Goal: Complete application form: Complete application form

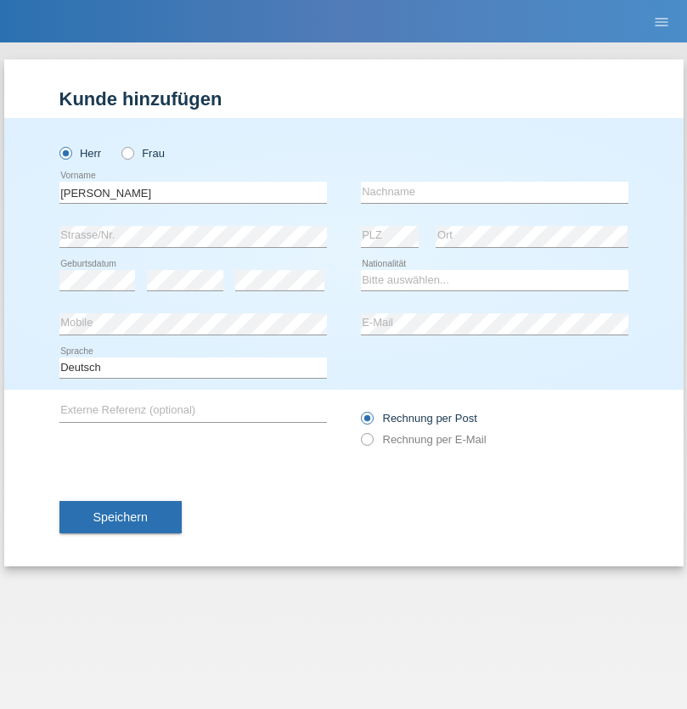
type input "[PERSON_NAME]"
click at [494, 192] on input "text" at bounding box center [495, 192] width 268 height 21
type input "[PERSON_NAME]"
select select "BG"
select select "C"
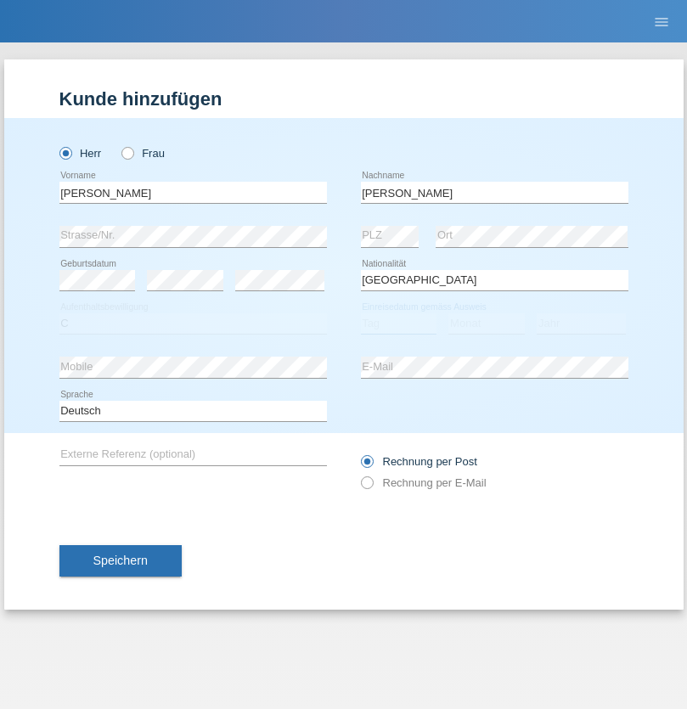
select select "15"
select select "08"
select select "2021"
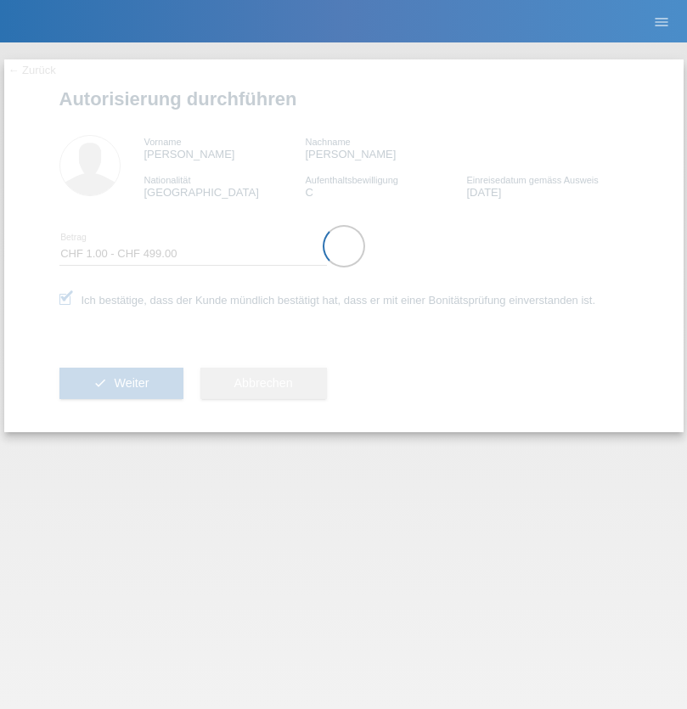
select select "1"
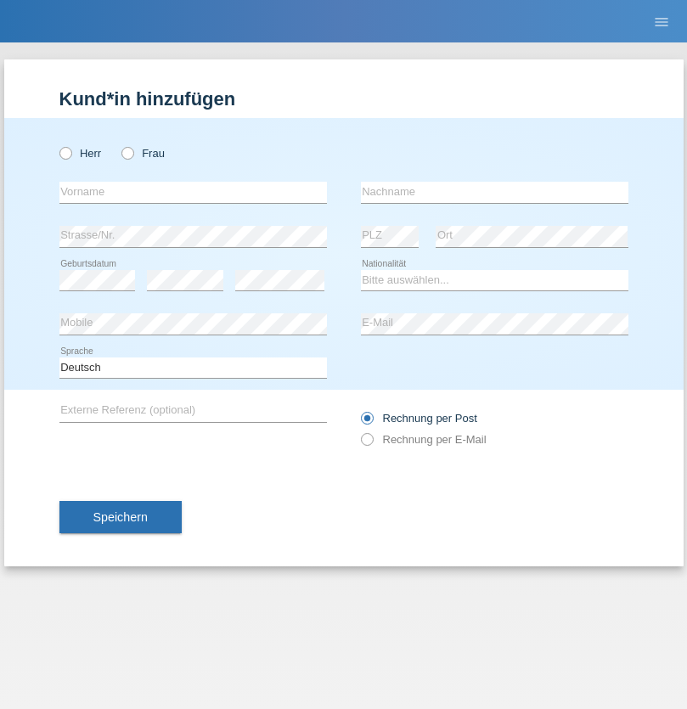
radio input "true"
click at [193, 192] on input "text" at bounding box center [193, 192] width 268 height 21
type input "[PERSON_NAME]"
click at [494, 192] on input "text" at bounding box center [495, 192] width 268 height 21
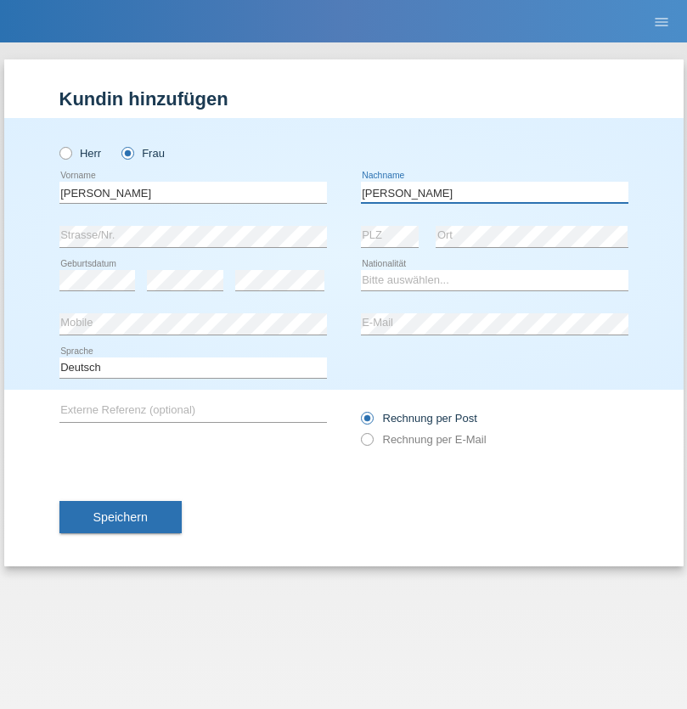
type input "[PERSON_NAME]"
select select "CH"
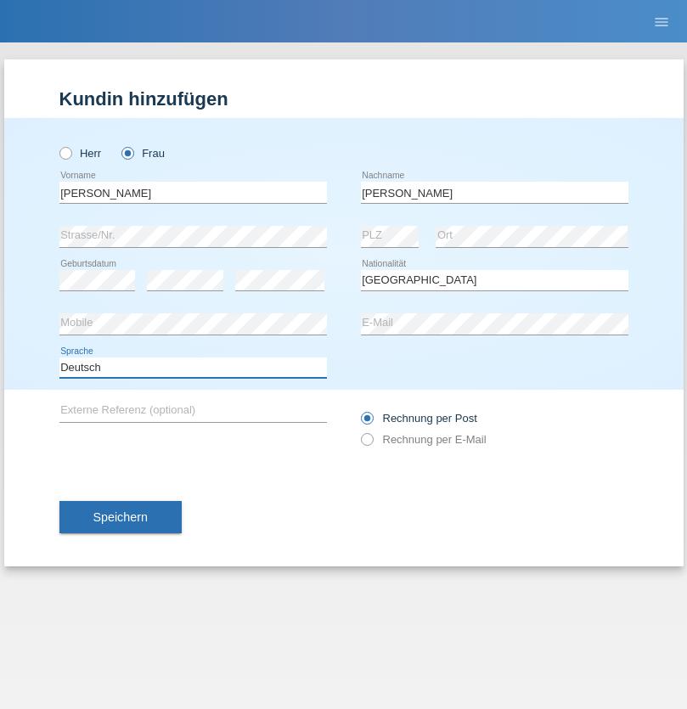
select select "en"
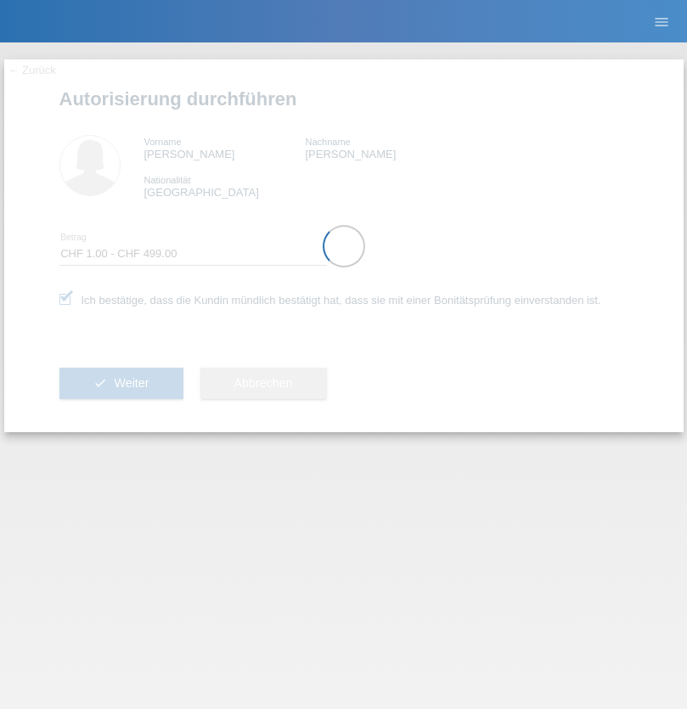
select select "1"
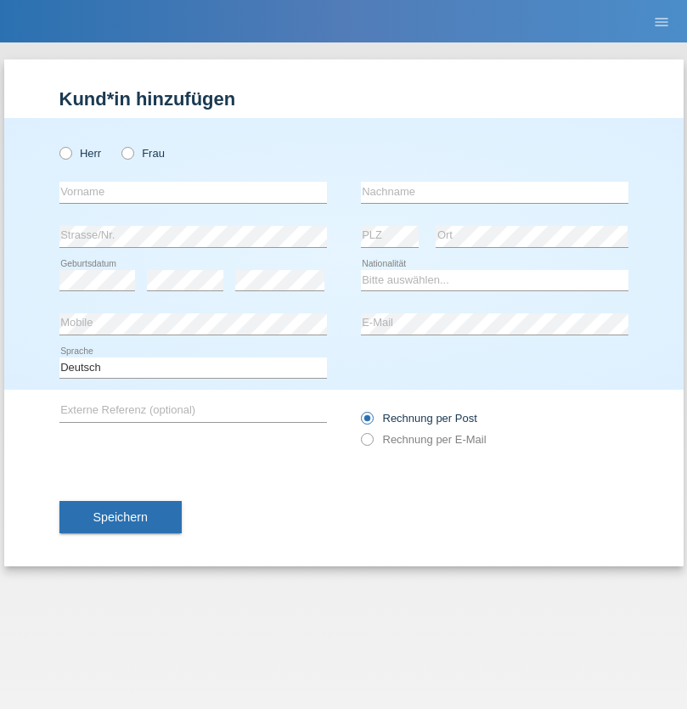
radio input "true"
click at [193, 192] on input "text" at bounding box center [193, 192] width 268 height 21
type input "Ismajl"
click at [494, 192] on input "text" at bounding box center [495, 192] width 268 height 21
type input "Syla"
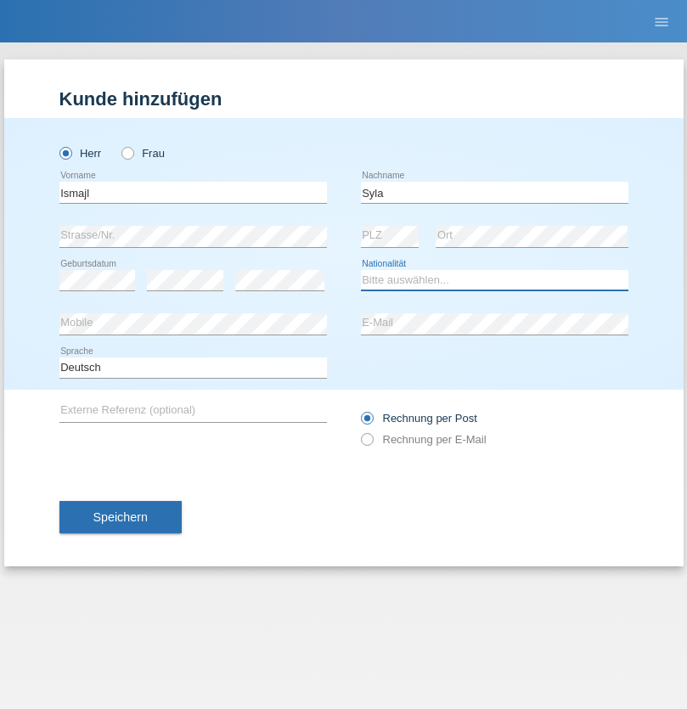
select select "CH"
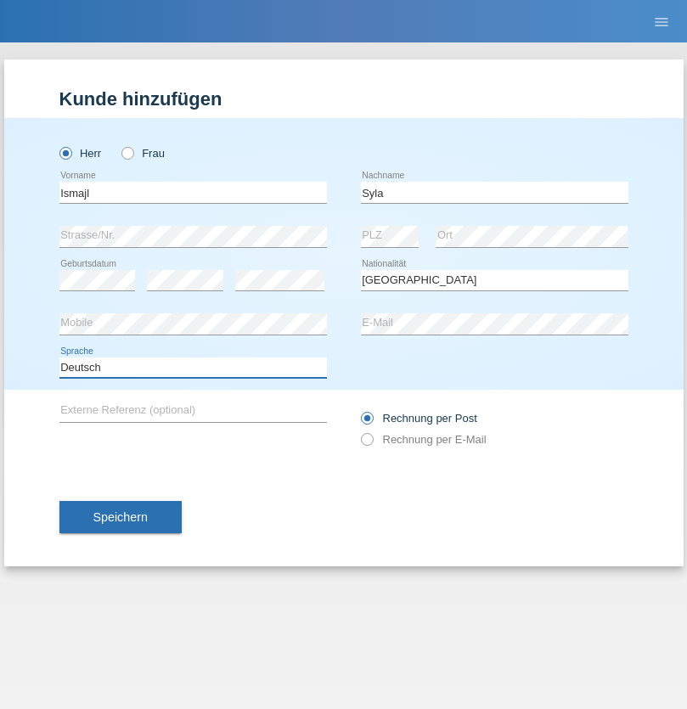
select select "en"
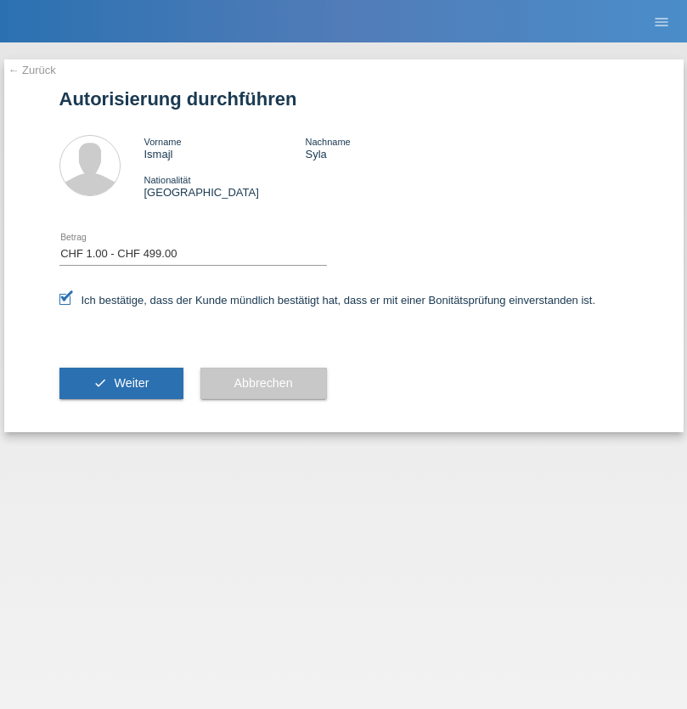
select select "1"
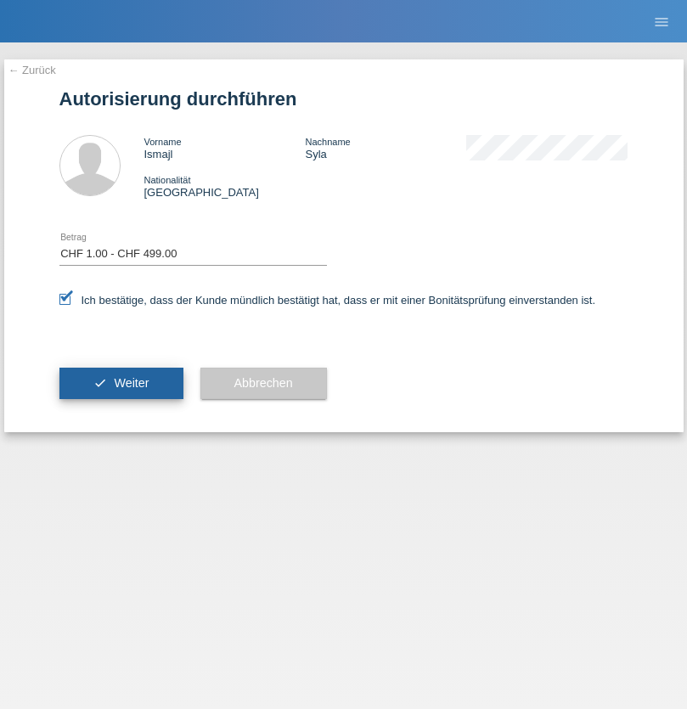
click at [121, 383] on span "Weiter" at bounding box center [131, 383] width 35 height 14
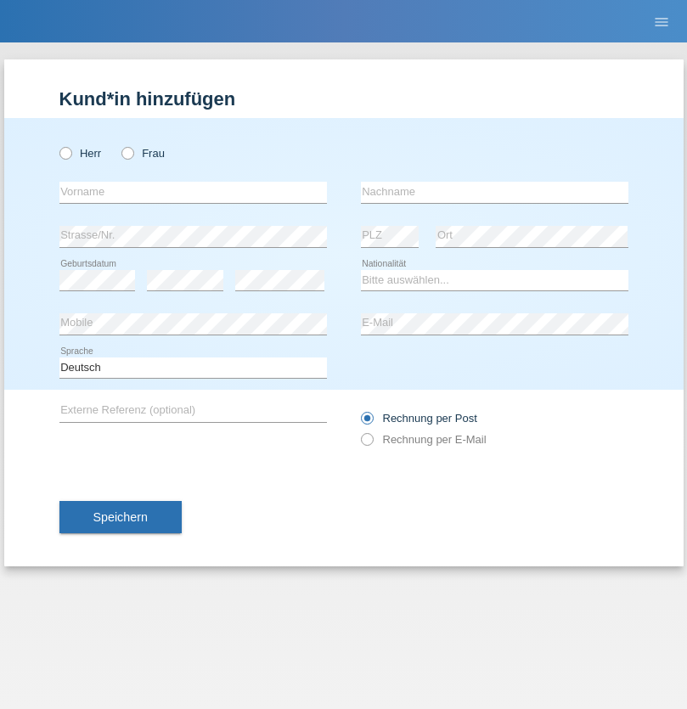
radio input "true"
click at [193, 192] on input "text" at bounding box center [193, 192] width 268 height 21
type input "Elif"
click at [494, 192] on input "text" at bounding box center [495, 192] width 268 height 21
type input "Filik"
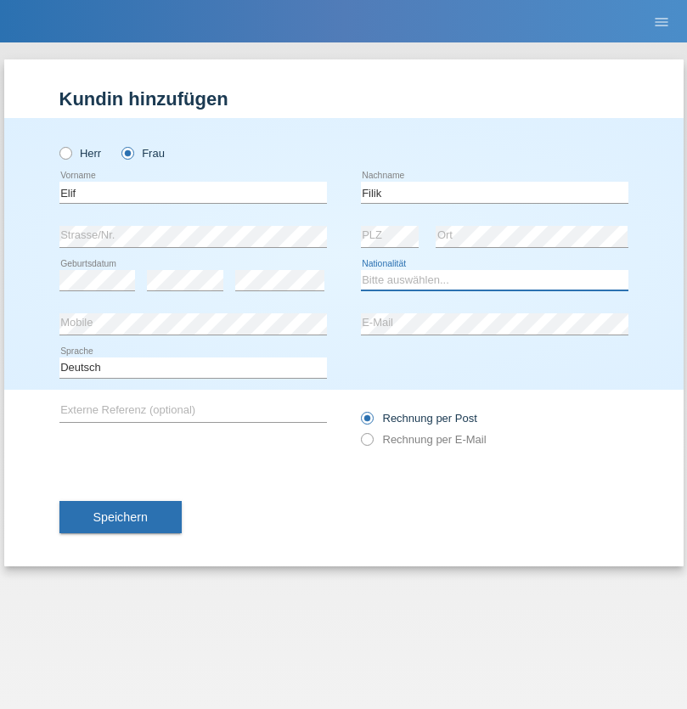
select select "TR"
select select "C"
select select "30"
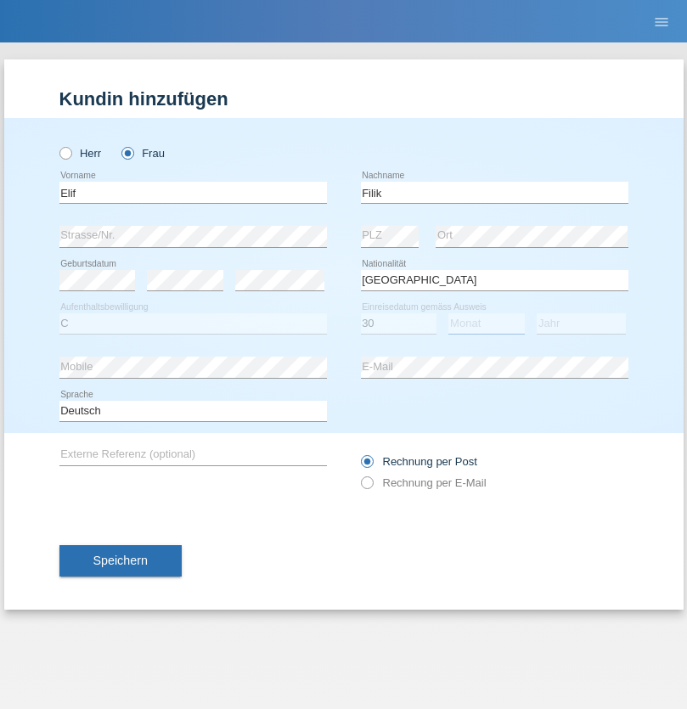
select select "08"
select select "2007"
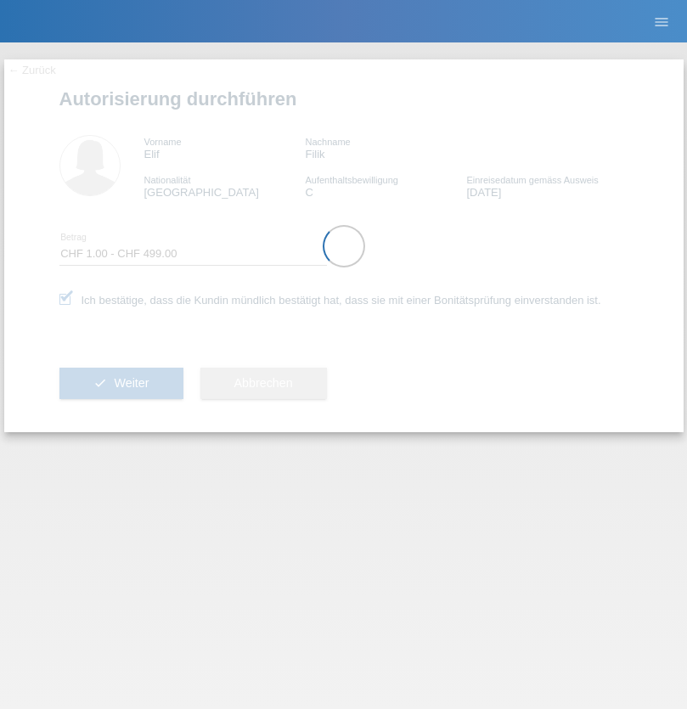
select select "1"
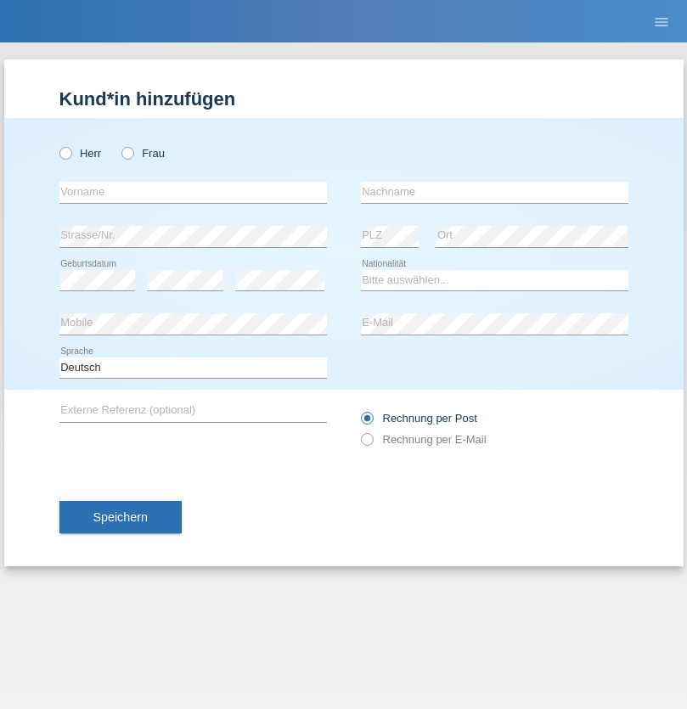
radio input "true"
click at [193, 192] on input "text" at bounding box center [193, 192] width 268 height 21
type input "[PERSON_NAME]"
click at [494, 192] on input "text" at bounding box center [495, 192] width 268 height 21
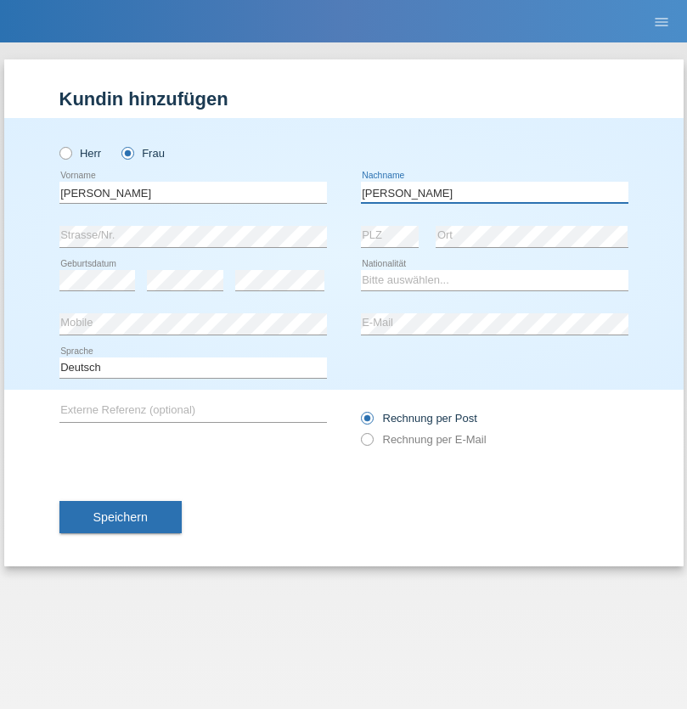
type input "[PERSON_NAME]"
select select "CH"
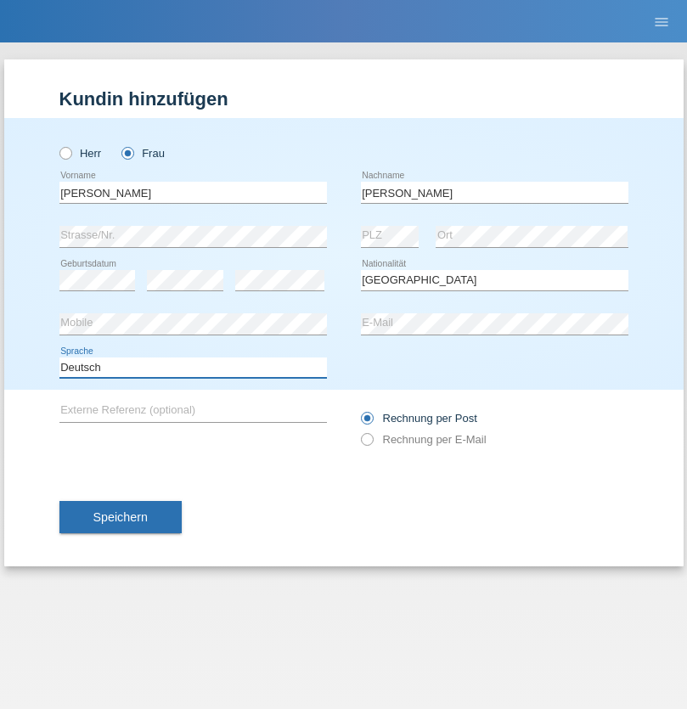
select select "en"
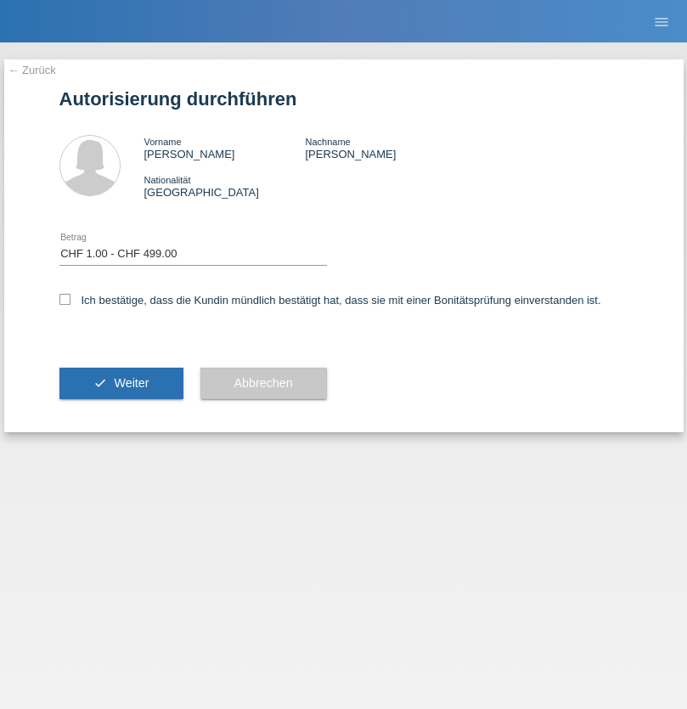
select select "1"
checkbox input "true"
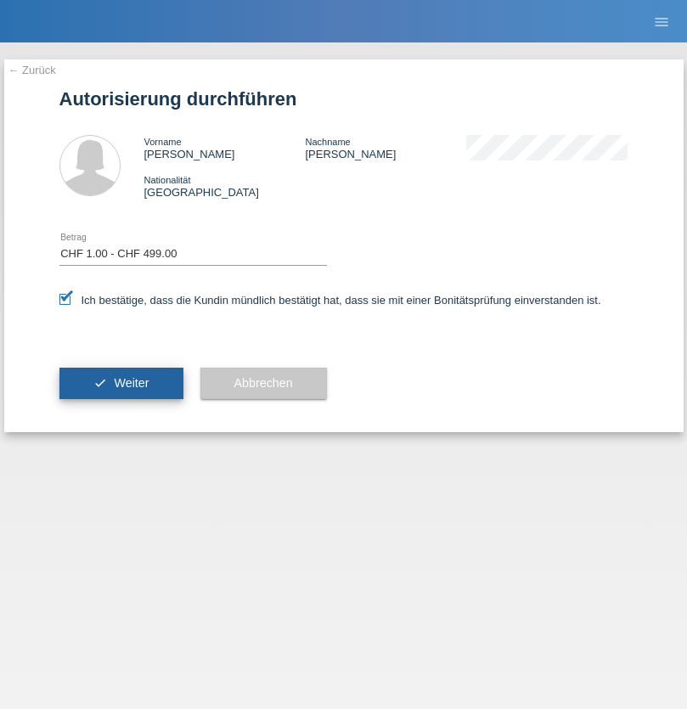
click at [121, 383] on span "Weiter" at bounding box center [131, 383] width 35 height 14
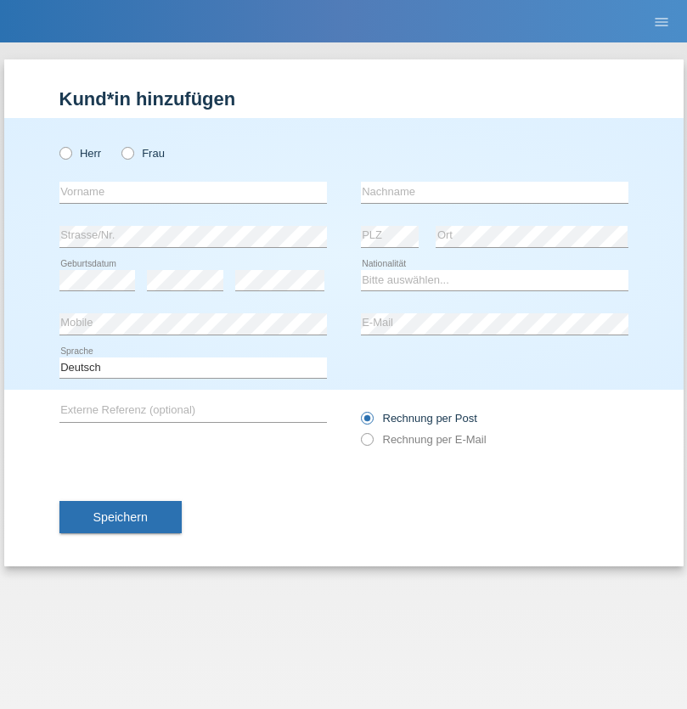
radio input "true"
click at [193, 192] on input "text" at bounding box center [193, 192] width 268 height 21
type input "[PERSON_NAME]"
click at [494, 192] on input "text" at bounding box center [495, 192] width 268 height 21
type input "Stöckli"
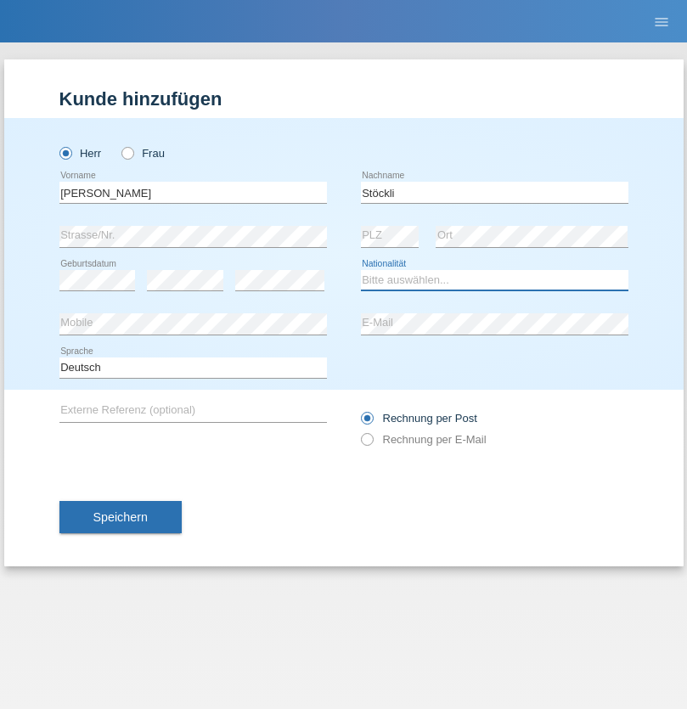
select select "CH"
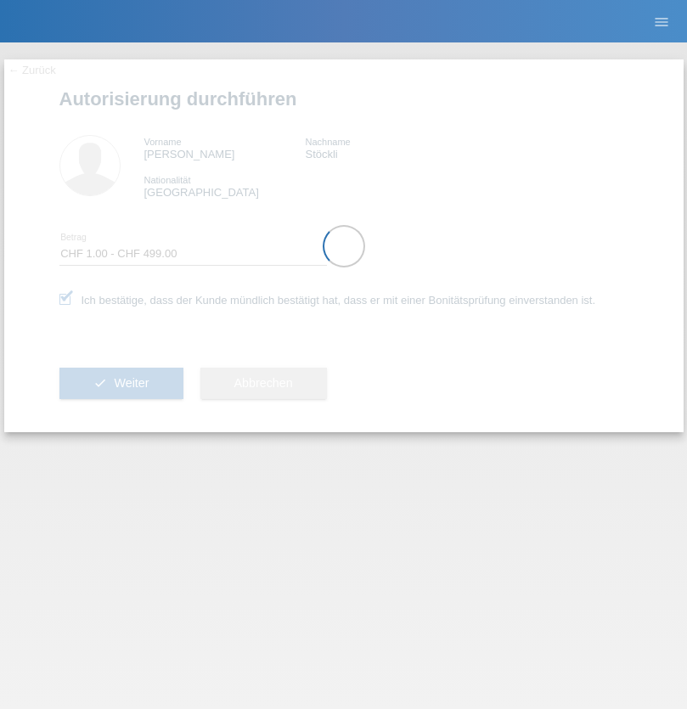
select select "1"
